Goal: Find specific page/section: Find specific page/section

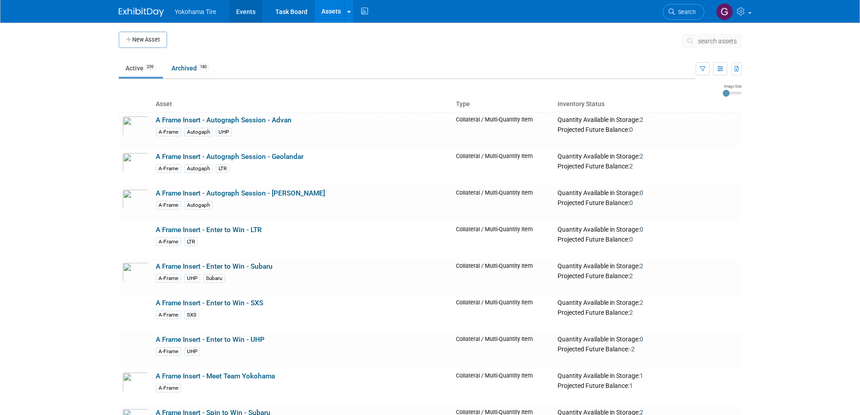
click at [250, 7] on link "Events" at bounding box center [245, 11] width 33 height 23
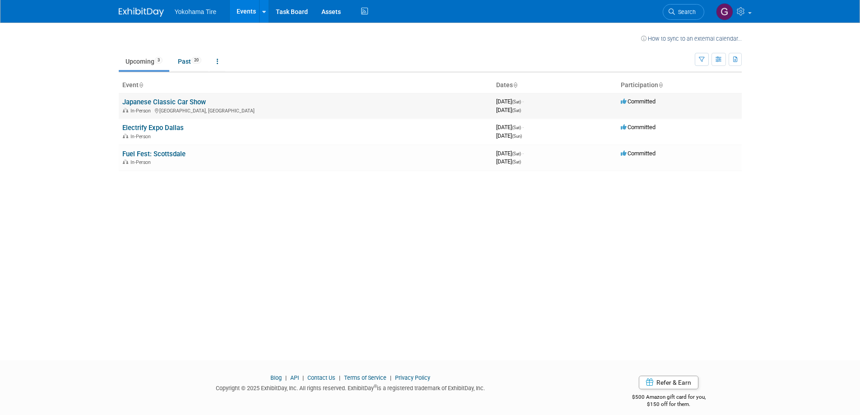
click at [154, 102] on link "Japanese Classic Car Show" at bounding box center [164, 102] width 84 height 8
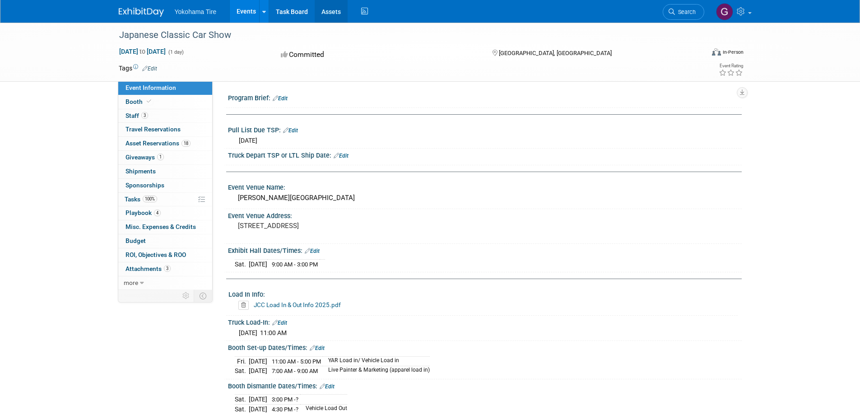
click at [336, 11] on link "Assets" at bounding box center [331, 11] width 33 height 23
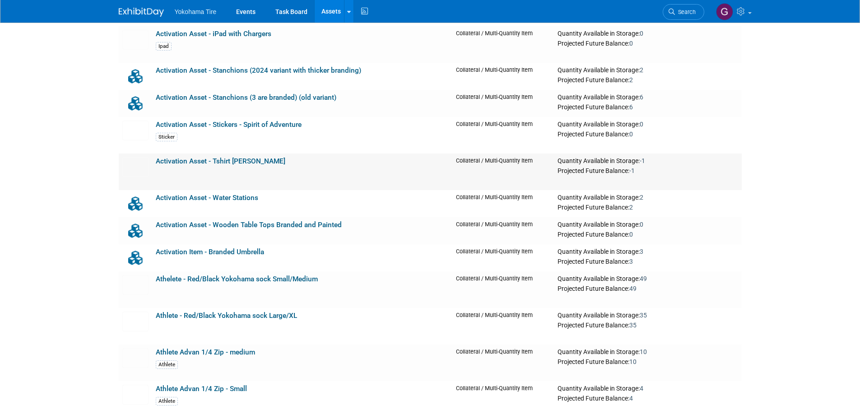
scroll to position [813, 0]
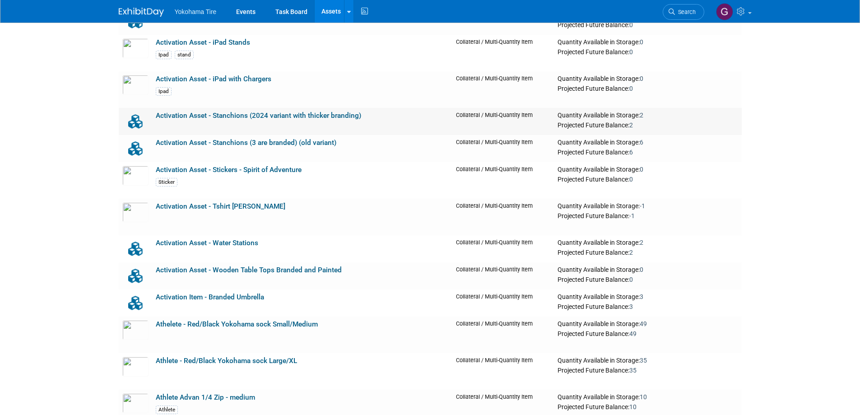
click at [314, 116] on link "Activation Asset - Stanchions (2024 variant with thicker branding)" at bounding box center [258, 116] width 205 height 8
